Goal: Transaction & Acquisition: Purchase product/service

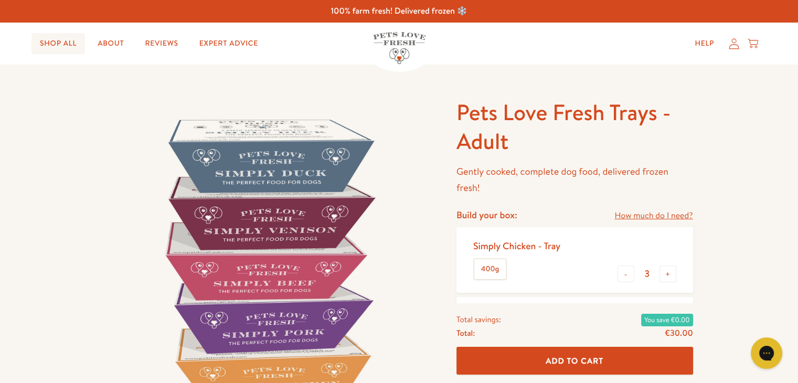
click at [70, 46] on link "Shop All" at bounding box center [58, 43] width 54 height 21
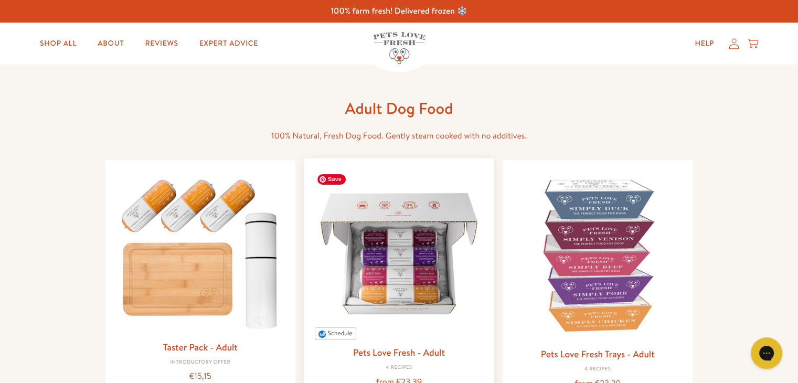
click at [414, 249] on img at bounding box center [399, 254] width 174 height 174
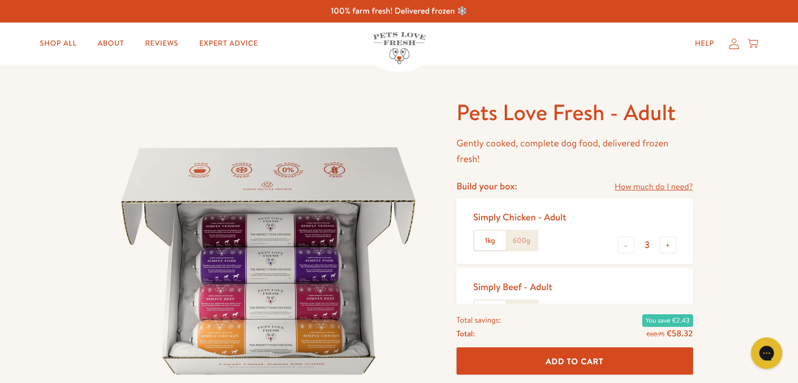
click at [495, 142] on p "Gently cooked, complete dog food, delivered frozen fresh!" at bounding box center [575, 151] width 237 height 32
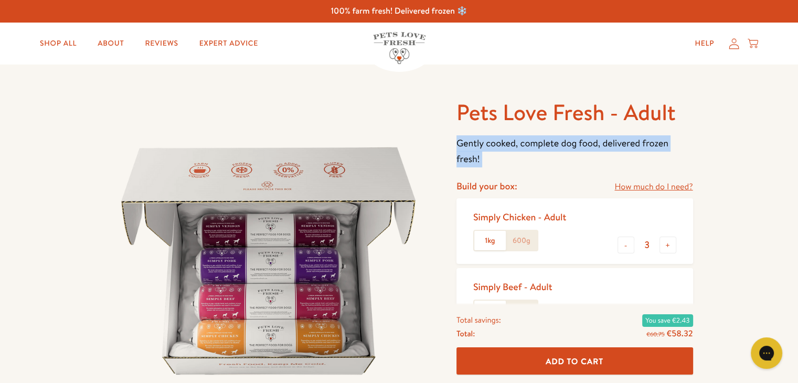
click at [495, 142] on p "Gently cooked, complete dog food, delivered frozen fresh!" at bounding box center [575, 151] width 237 height 32
copy div "Gently cooked, complete dog food, delivered frozen fresh!"
click at [511, 139] on p "Gently cooked, complete dog food, delivered frozen fresh!" at bounding box center [575, 151] width 237 height 32
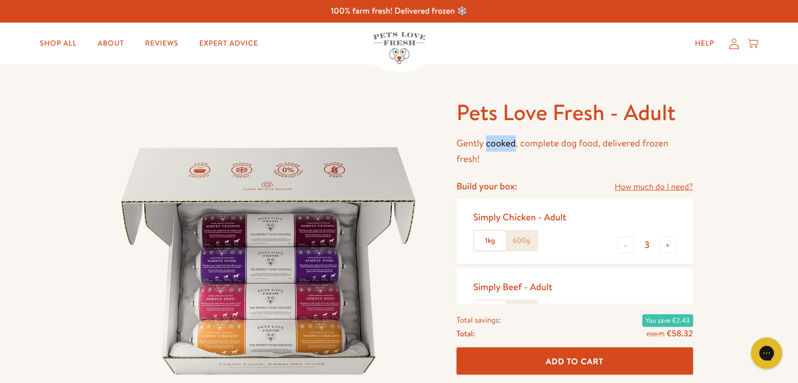
click at [511, 139] on p "Gently cooked, complete dog food, delivered frozen fresh!" at bounding box center [575, 151] width 237 height 32
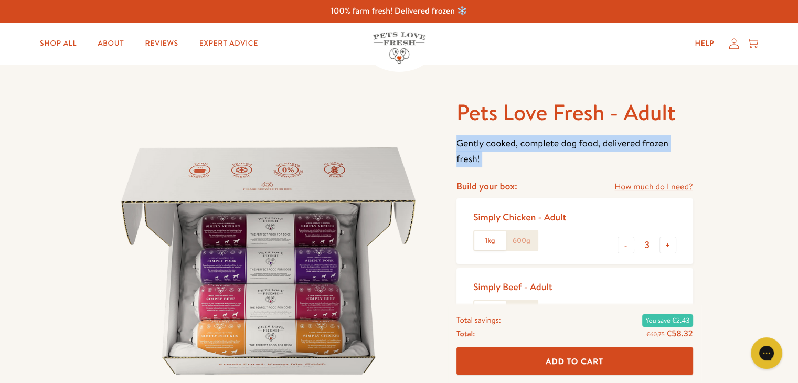
click at [511, 139] on p "Gently cooked, complete dog food, delivered frozen fresh!" at bounding box center [575, 151] width 237 height 32
